Goal: Check status: Check status

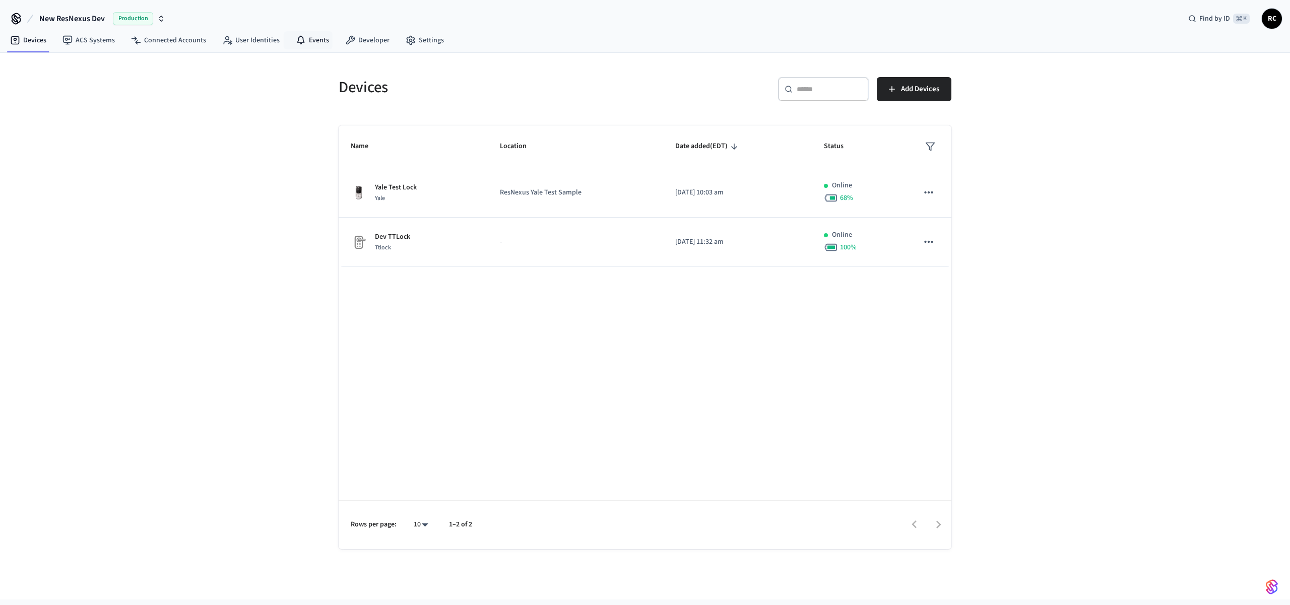
click at [331, 44] on link "Events" at bounding box center [312, 40] width 49 height 18
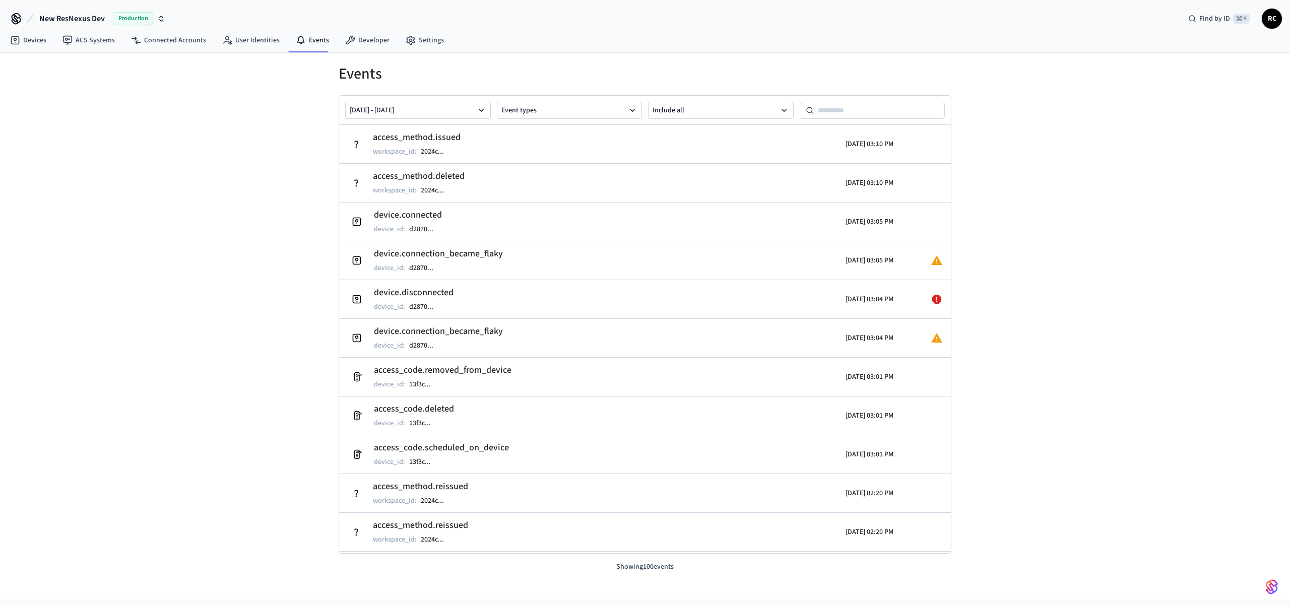
click at [247, 150] on div "Events [DATE] - [DATE] Event types Include all access_method.issued workspace_i…" at bounding box center [645, 326] width 1290 height 547
click at [249, 150] on div "Events [DATE] - [DATE] Event types Include all access_method.issued workspace_i…" at bounding box center [645, 326] width 1290 height 547
click at [89, 18] on span "New ResNexus Dev" at bounding box center [72, 19] width 66 height 12
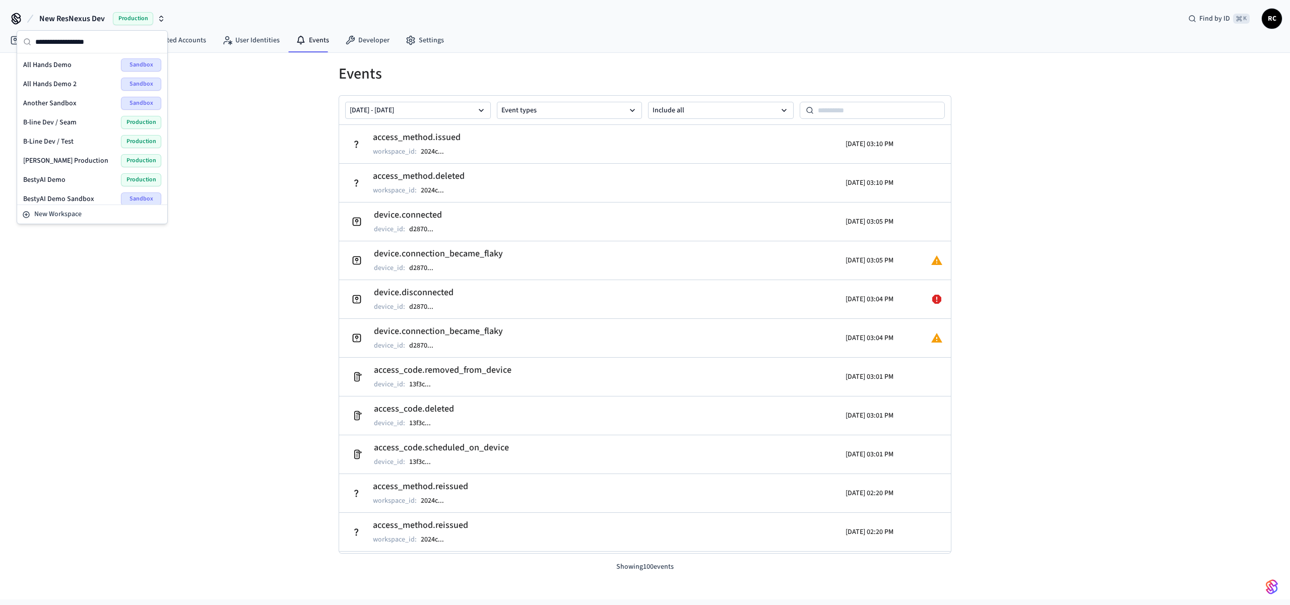
click at [70, 159] on span "[PERSON_NAME] Production" at bounding box center [65, 161] width 85 height 10
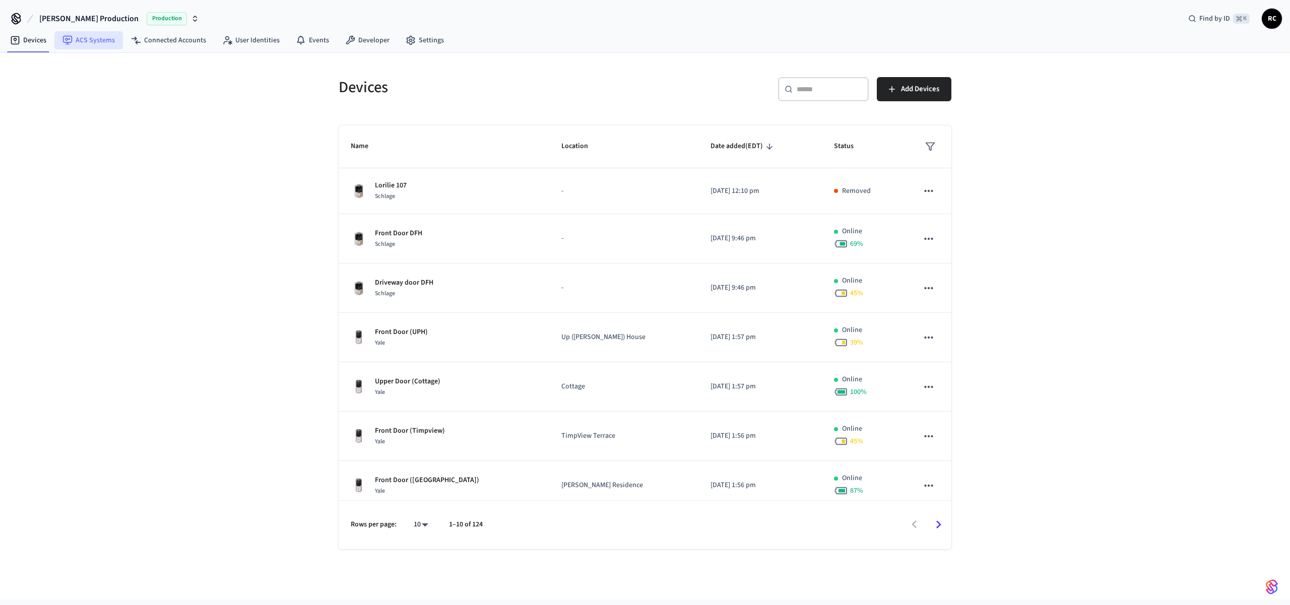
drag, startPoint x: 80, startPoint y: 40, endPoint x: 212, endPoint y: 42, distance: 132.1
click at [80, 40] on link "ACS Systems" at bounding box center [88, 40] width 69 height 18
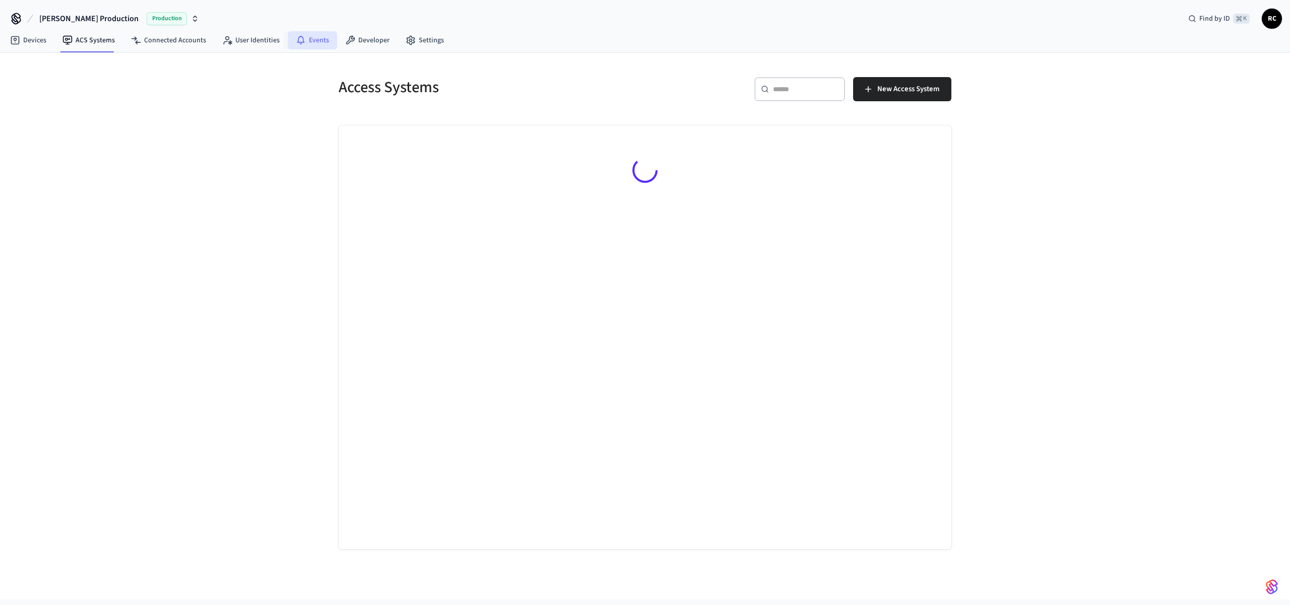
click at [304, 42] on link "Events" at bounding box center [312, 40] width 49 height 18
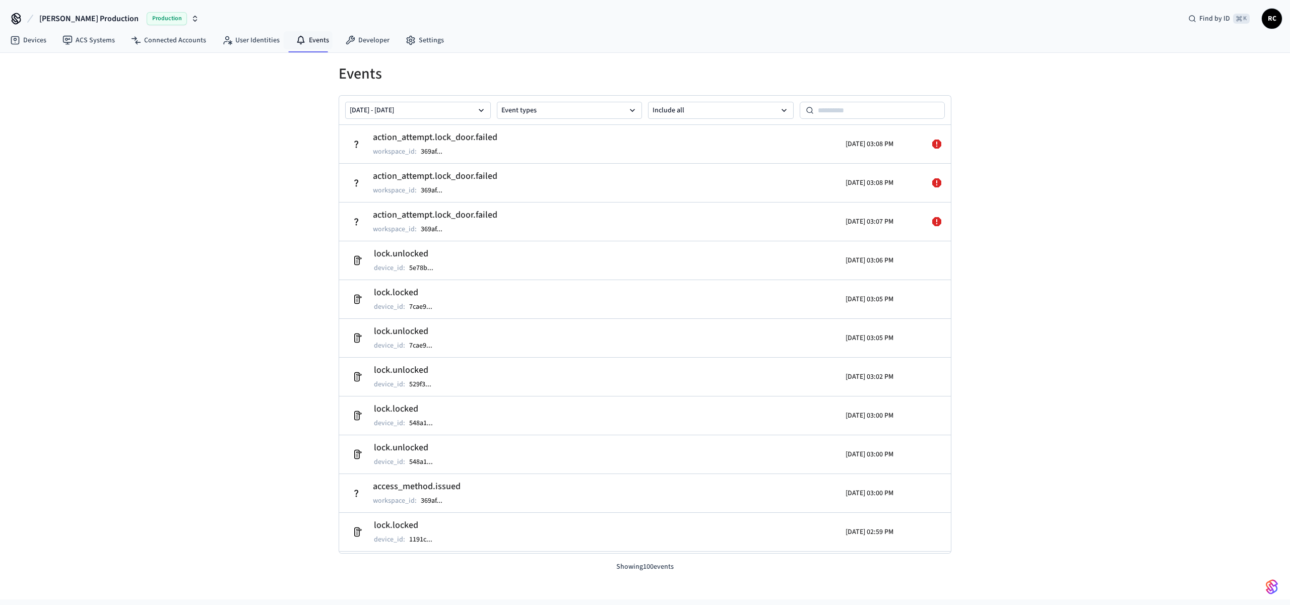
click at [89, 289] on div "Events [DATE] - [DATE] Event types Include all action_attempt.lock_door.failed …" at bounding box center [645, 326] width 1290 height 547
drag, startPoint x: 222, startPoint y: 347, endPoint x: 225, endPoint y: 334, distance: 13.9
click at [222, 347] on div "Events [DATE] - [DATE] Event types Include all action_attempt.lock_door.failed …" at bounding box center [645, 326] width 1290 height 547
